Goal: Register for event/course

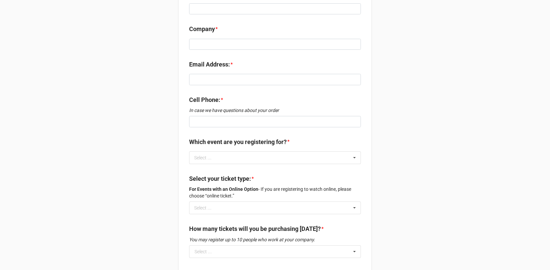
scroll to position [204, 0]
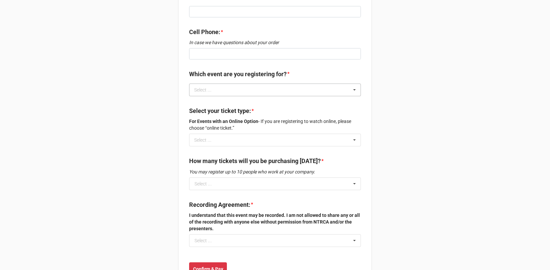
click at [356, 84] on icon at bounding box center [355, 90] width 10 height 12
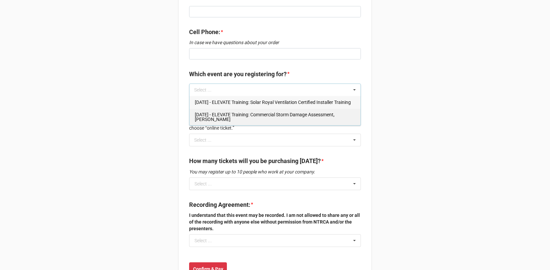
click at [279, 114] on span "Oct 23 - ELEVATE Training: Commercial Storm Damage Assessment, Don Lamont" at bounding box center [265, 117] width 140 height 10
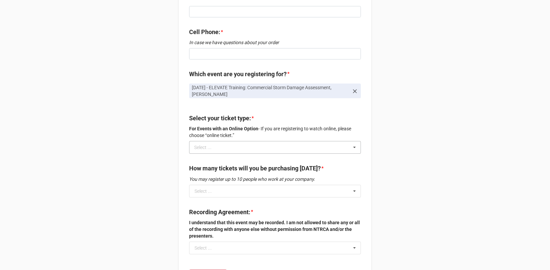
click at [354, 141] on icon at bounding box center [355, 147] width 10 height 12
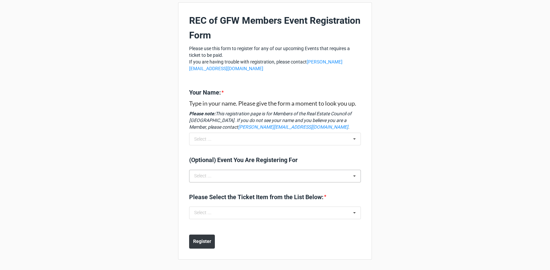
scroll to position [36, 0]
click at [353, 137] on icon at bounding box center [355, 139] width 10 height 12
click at [405, 139] on div "REC of GFW Events REC of GFW Members Event Registration Form Please use this fo…" at bounding box center [275, 117] width 550 height 306
click at [354, 176] on icon at bounding box center [355, 176] width 10 height 12
drag, startPoint x: 395, startPoint y: 173, endPoint x: 386, endPoint y: 182, distance: 12.1
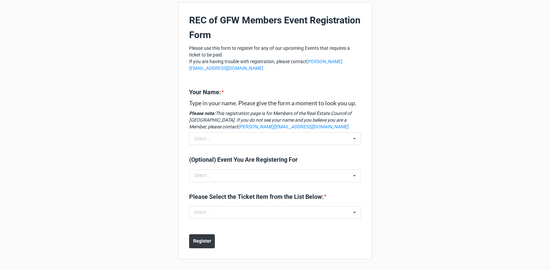
click at [395, 173] on div "REC of GFW Events REC of GFW Members Event Registration Form Please use this fo…" at bounding box center [275, 117] width 550 height 306
click at [351, 210] on icon at bounding box center [355, 213] width 10 height 12
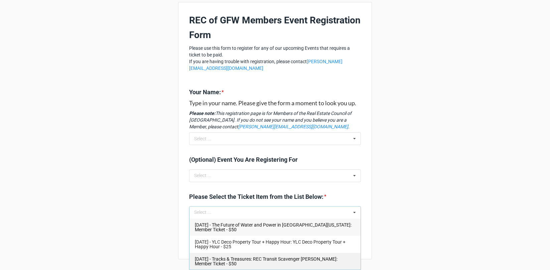
click at [239, 261] on span "Oct 28 2025 - Tracks & Treasures: REC Transit Scavenger Hunt: Member Ticket - $…" at bounding box center [266, 261] width 143 height 10
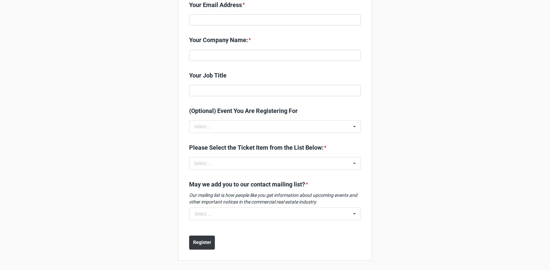
scroll to position [181, 0]
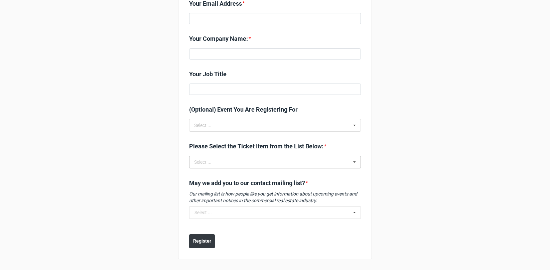
click at [352, 161] on icon at bounding box center [355, 162] width 10 height 12
